Goal: Transaction & Acquisition: Purchase product/service

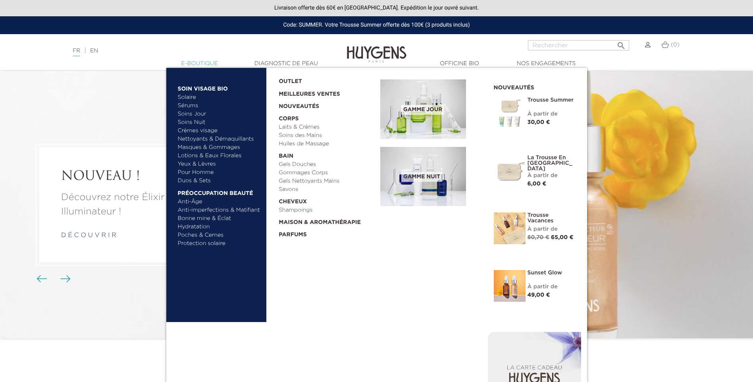
click at [199, 67] on link "  E-Boutique" at bounding box center [199, 64] width 79 height 8
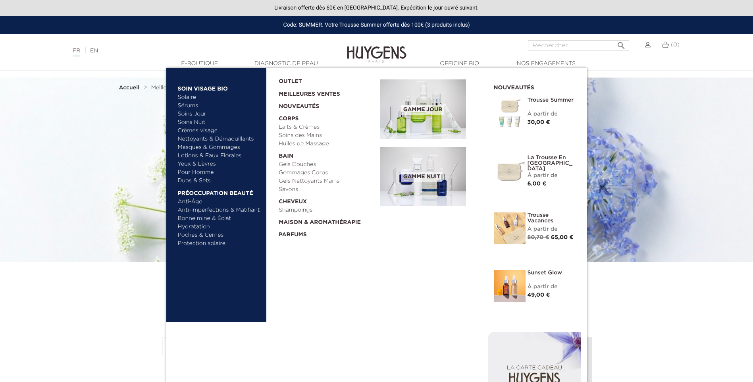
click at [220, 216] on link "Bonne mine & Éclat" at bounding box center [219, 218] width 83 height 8
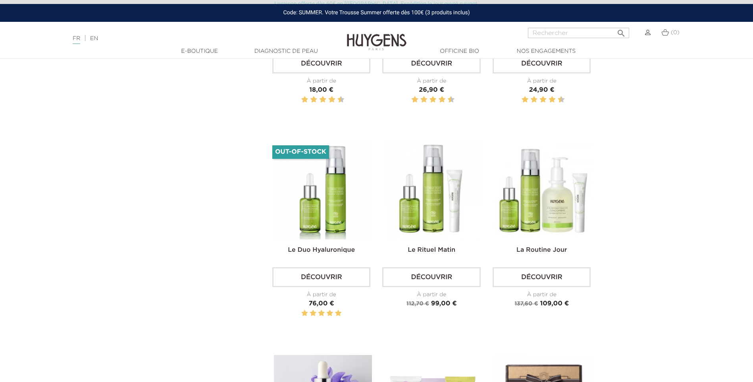
scroll to position [556, 0]
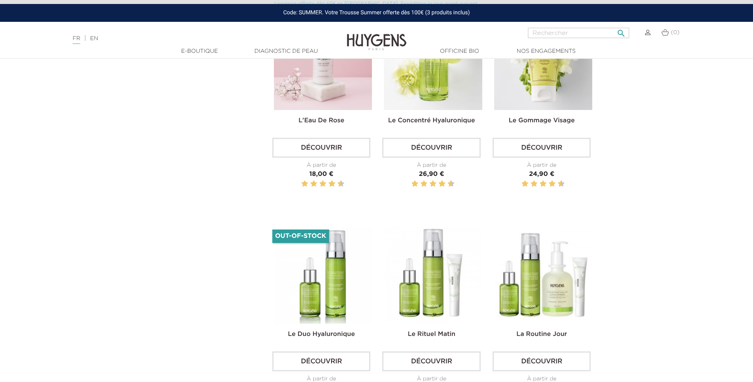
click at [547, 30] on input "Rechercher" at bounding box center [578, 33] width 101 height 10
type input "GOUTTES"
click at [614, 25] on button " Rechercher" at bounding box center [621, 30] width 14 height 11
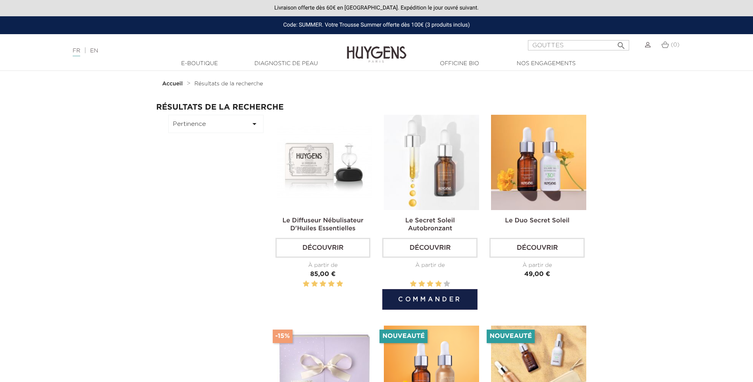
click at [435, 190] on img at bounding box center [431, 162] width 95 height 95
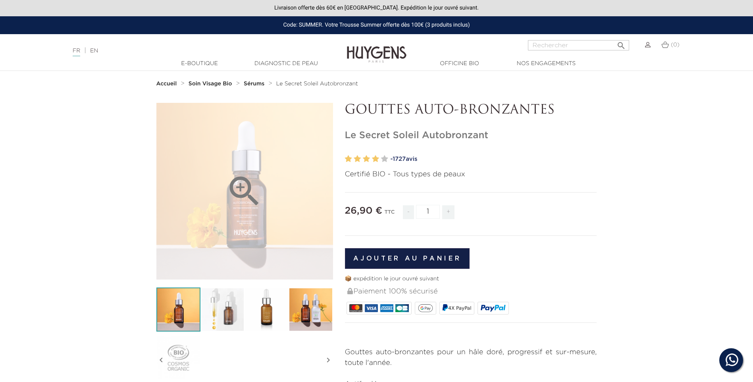
click at [254, 210] on icon "" at bounding box center [245, 192] width 40 height 40
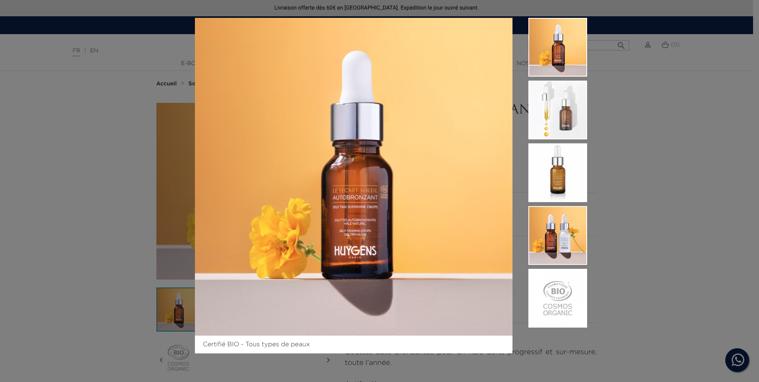
click at [657, 176] on div "Certifié BIO - Tous types de peaux" at bounding box center [379, 191] width 759 height 382
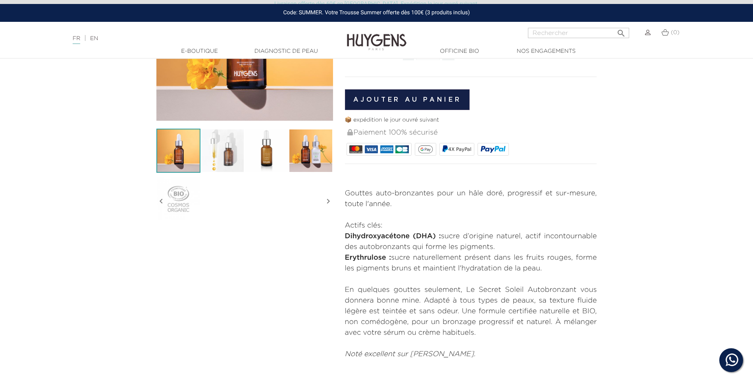
scroll to position [238, 0]
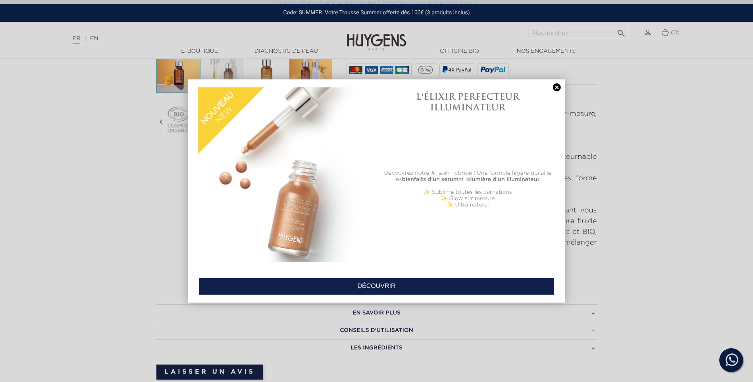
click at [627, 170] on div at bounding box center [376, 191] width 753 height 382
drag, startPoint x: 570, startPoint y: 95, endPoint x: 572, endPoint y: 112, distance: 16.8
click at [571, 95] on div at bounding box center [376, 191] width 753 height 382
click at [616, 172] on div at bounding box center [376, 191] width 753 height 382
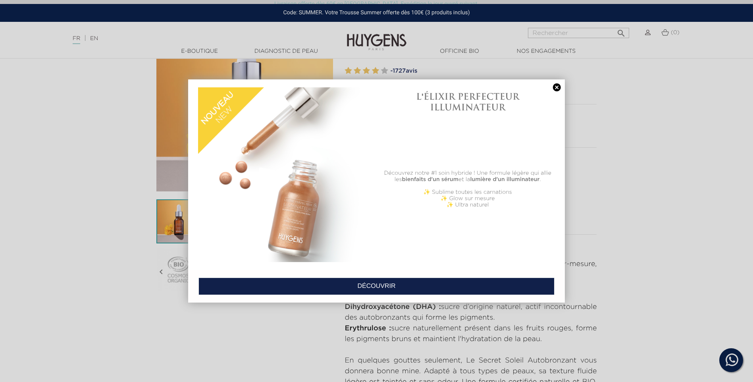
scroll to position [40, 0]
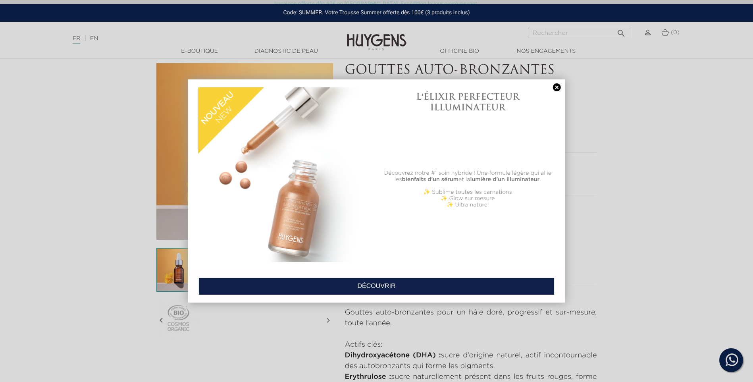
click at [556, 247] on div "L'ÉLIXIR PERFECTEUR ILLUMINATEUR Découvrez notre #1 soin hybride ! Une formule …" at bounding box center [376, 190] width 377 height 223
click at [556, 262] on div "L'ÉLIXIR PERFECTEUR ILLUMINATEUR Découvrez notre #1 soin hybride ! Une formule …" at bounding box center [376, 190] width 377 height 223
click at [407, 278] on link "DÉCOUVRIR" at bounding box center [377, 286] width 356 height 17
click at [395, 278] on link "DÉCOUVRIR" at bounding box center [377, 286] width 356 height 17
